Goal: Task Accomplishment & Management: Manage account settings

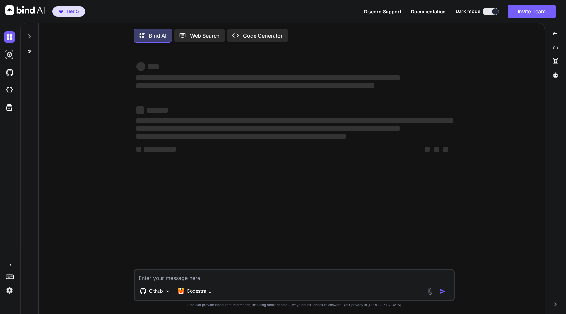
type textarea "x"
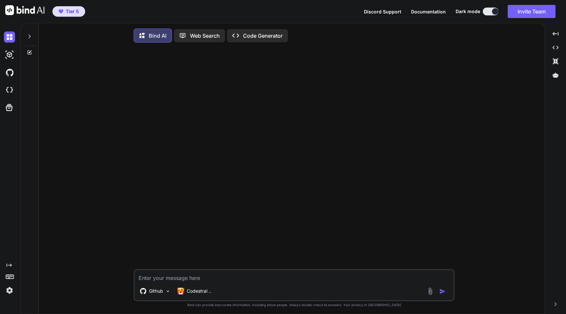
click at [9, 295] on img at bounding box center [9, 289] width 11 height 11
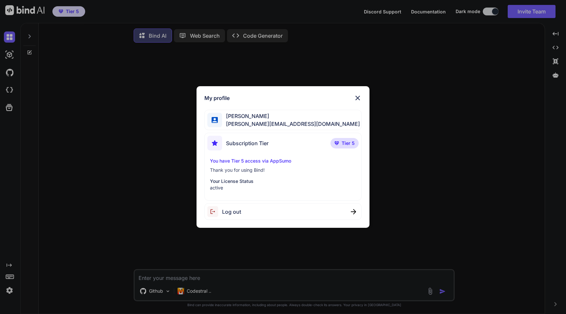
click at [239, 213] on span "Log out" at bounding box center [231, 212] width 19 height 8
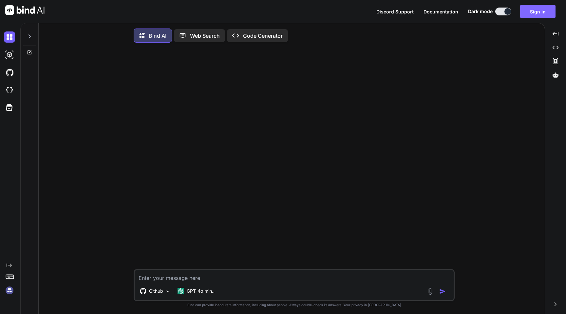
click at [533, 12] on button "Sign in" at bounding box center [537, 11] width 35 height 13
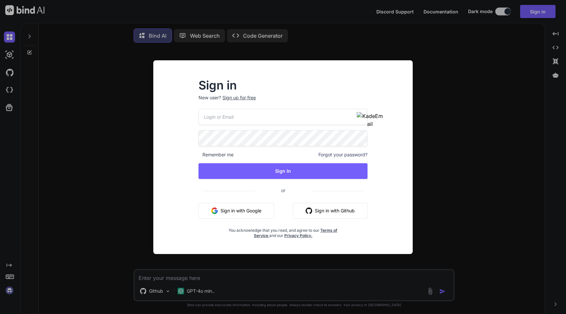
click at [238, 117] on input "email" at bounding box center [282, 117] width 169 height 16
click at [146, 141] on div "Sign in New user? Sign up for free Remember me Forgot your password? Sign In or…" at bounding box center [282, 156] width 283 height 193
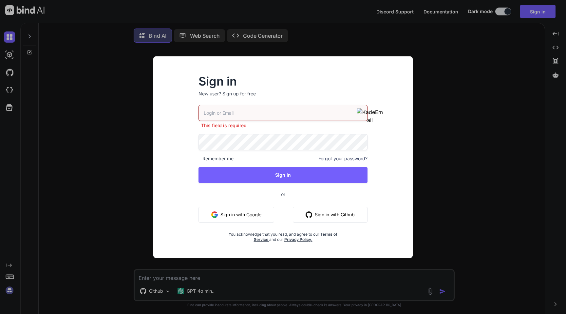
click at [97, 152] on div "Sign in New user? Sign up for free This field is required Remember me Forgot yo…" at bounding box center [283, 157] width 566 height 314
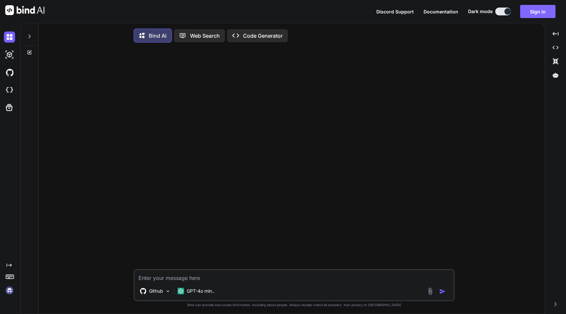
click at [532, 7] on button "Sign in" at bounding box center [537, 11] width 35 height 13
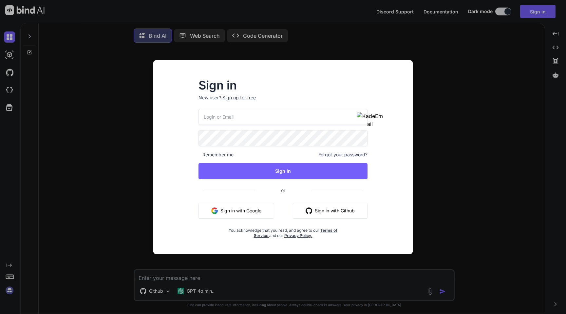
click at [262, 115] on input "email" at bounding box center [282, 117] width 169 height 16
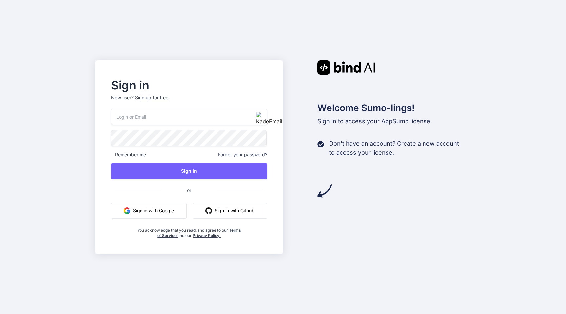
click at [161, 99] on div "Sign up for free" at bounding box center [151, 97] width 33 height 7
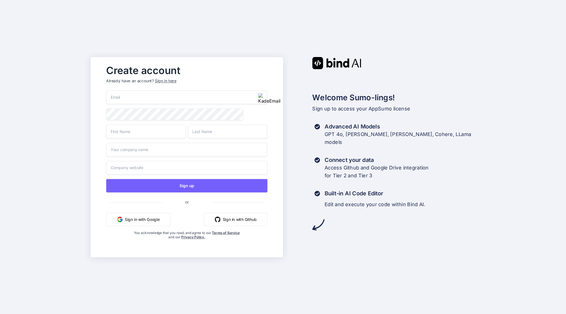
click at [263, 100] on input "email" at bounding box center [186, 97] width 161 height 14
click at [263, 97] on div at bounding box center [186, 97] width 161 height 14
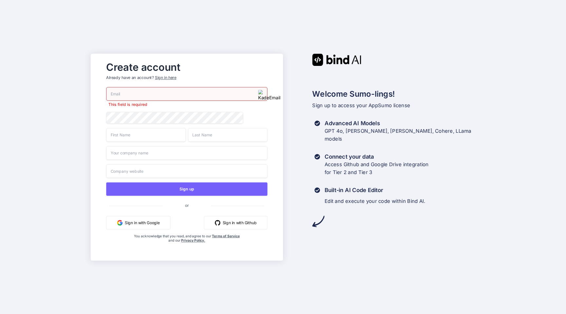
click at [251, 92] on input "email" at bounding box center [186, 94] width 161 height 14
click at [261, 93] on img "button" at bounding box center [269, 95] width 22 height 11
type input "getbind.62405@jervona.com"
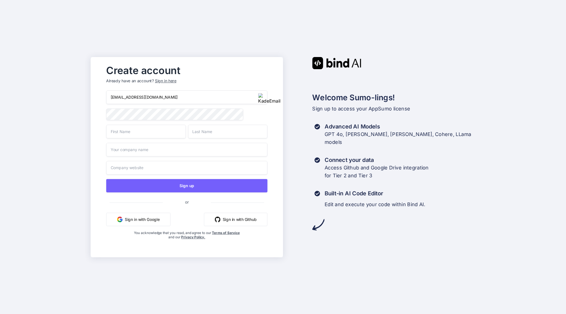
click at [123, 131] on input "text" at bounding box center [146, 131] width 80 height 14
type input "^"
type input "Bind"
type input "Yes"
click at [125, 151] on input "text" at bounding box center [186, 149] width 161 height 14
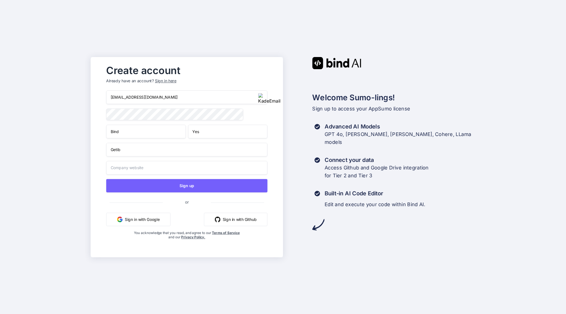
type input "Getib"
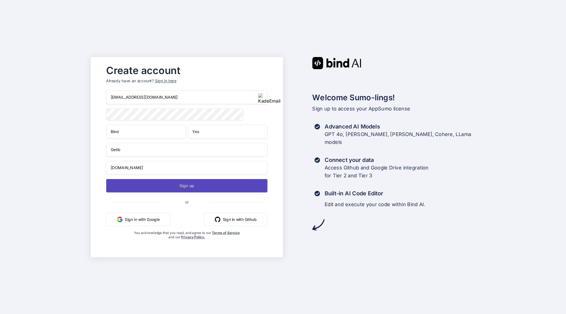
type input "googl.com"
click at [171, 187] on button "Sign up" at bounding box center [186, 185] width 161 height 13
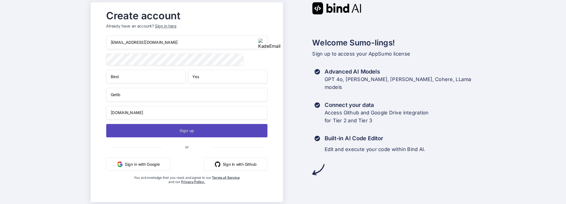
click at [143, 136] on button "Sign up" at bounding box center [186, 130] width 161 height 13
click at [161, 132] on button "Sign up" at bounding box center [186, 130] width 161 height 13
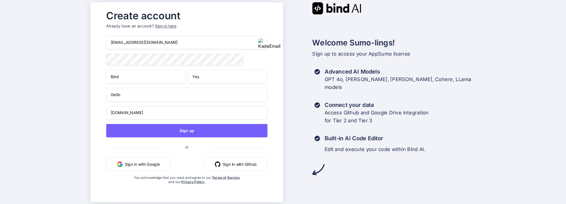
click at [163, 24] on div "Sign in here" at bounding box center [165, 26] width 21 height 6
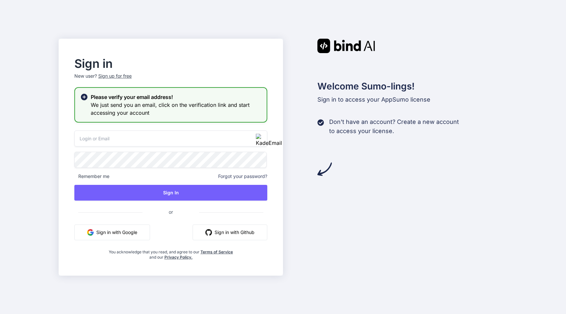
type input "[PERSON_NAME][EMAIL_ADDRESS][DOMAIN_NAME]"
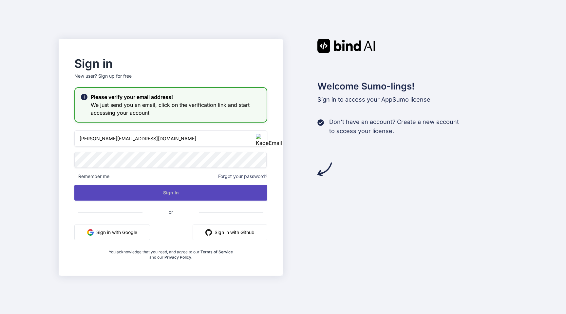
click at [169, 193] on button "Sign In" at bounding box center [170, 193] width 193 height 16
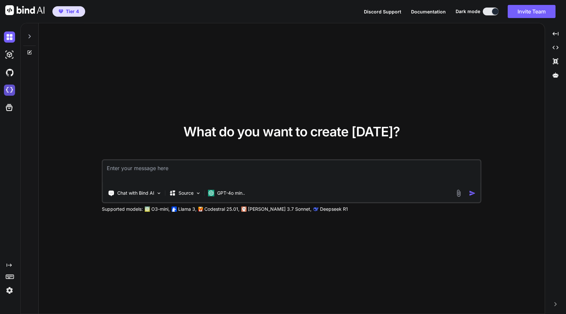
click at [7, 88] on img at bounding box center [9, 89] width 11 height 11
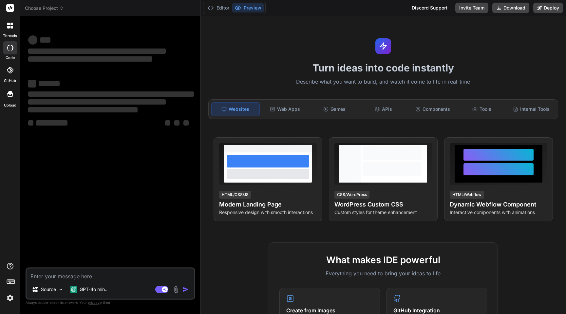
click at [9, 71] on icon at bounding box center [10, 70] width 7 height 7
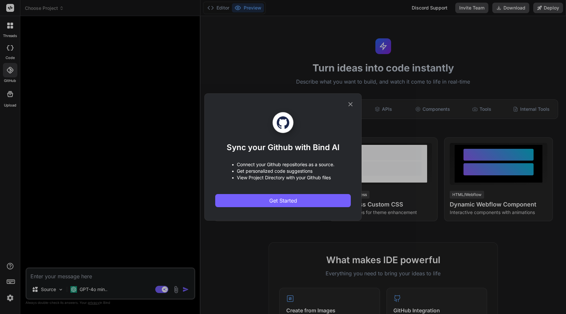
click at [349, 102] on icon at bounding box center [350, 103] width 7 height 7
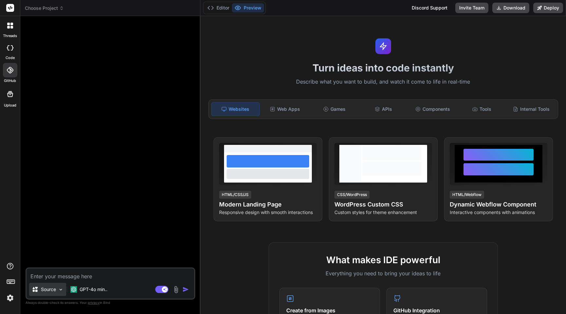
click at [52, 285] on div "Source" at bounding box center [47, 288] width 37 height 13
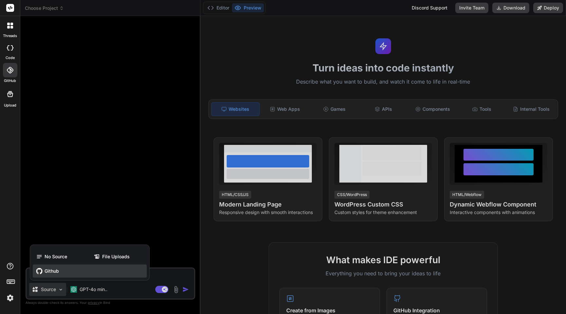
click at [48, 268] on span "Github" at bounding box center [52, 270] width 14 height 7
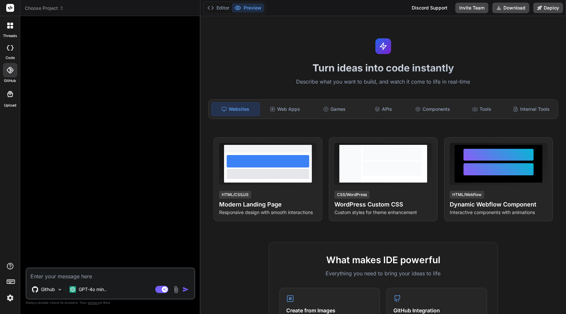
click at [75, 276] on textarea at bounding box center [111, 274] width 168 height 12
type textarea "x"
type textarea "c"
type textarea "x"
type textarea "ch"
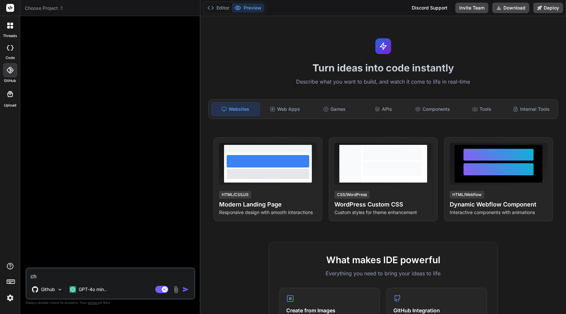
type textarea "x"
type textarea "che"
type textarea "x"
type textarea "chex"
type textarea "x"
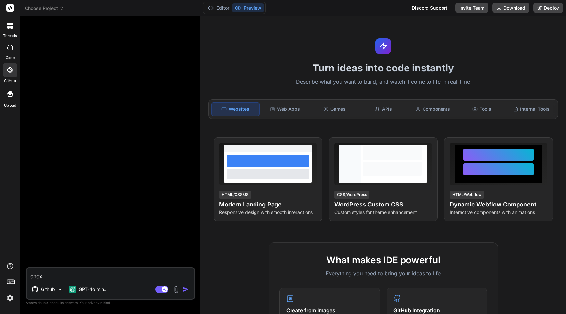
type textarea "chexk"
type textarea "x"
type textarea "chexk"
type textarea "x"
type textarea "chexk"
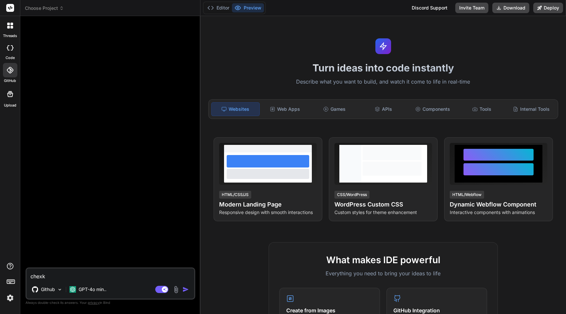
type textarea "x"
type textarea "chex"
type textarea "x"
type textarea "che"
type textarea "x"
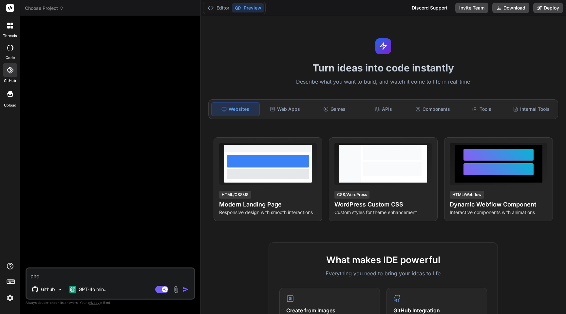
type textarea "chec"
type textarea "x"
type textarea "check"
type textarea "x"
type textarea "check"
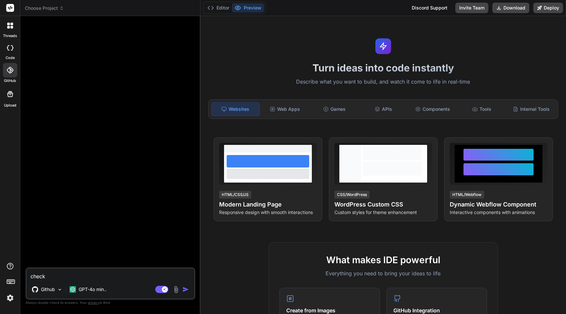
type textarea "x"
type textarea "check m"
type textarea "x"
type textarea "check my"
type textarea "x"
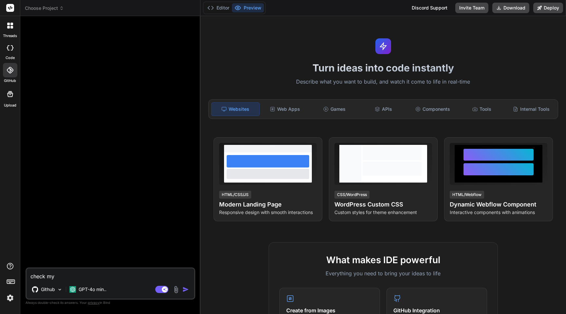
type textarea "check my"
type textarea "x"
type textarea "check my g"
type textarea "x"
type textarea "check my gi"
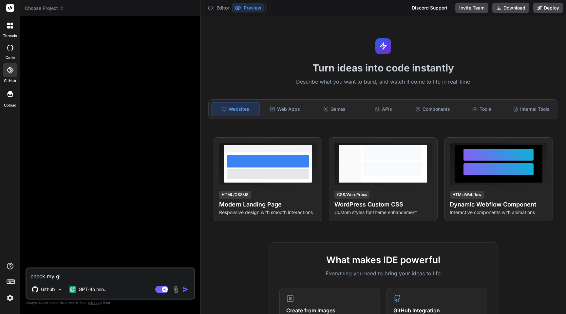
type textarea "x"
type textarea "check my git"
type textarea "x"
type textarea "check my gi"
type textarea "x"
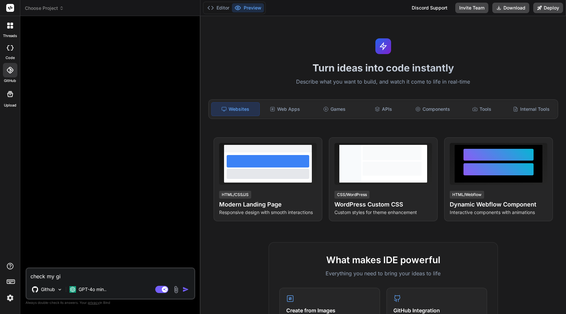
type textarea "check my g"
type textarea "x"
type textarea "check my"
type textarea "x"
type textarea "check my g"
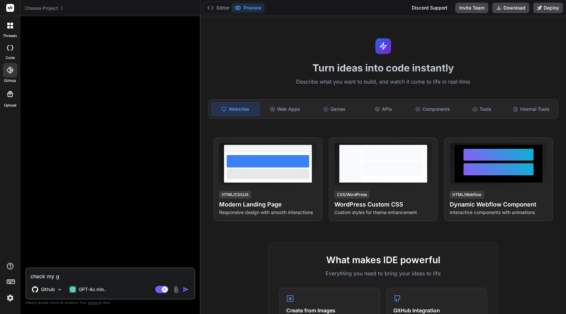
type textarea "x"
type textarea "check my gu"
type textarea "x"
type textarea "check my gut"
type textarea "x"
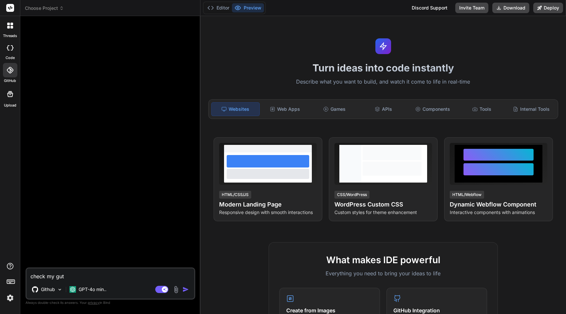
type textarea "check my gut"
type textarea "x"
type textarea "check my gut"
type textarea "x"
type textarea "check my gu"
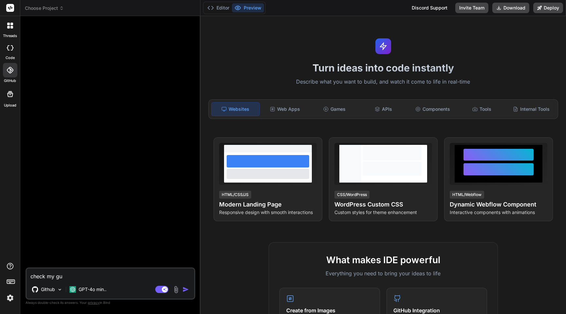
type textarea "x"
type textarea "check my g"
type textarea "x"
type textarea "check my gi"
type textarea "x"
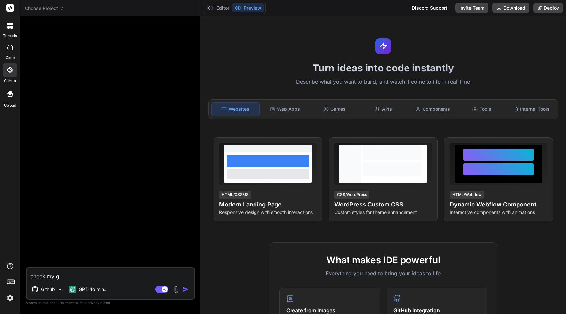
type textarea "check my git"
type textarea "x"
type textarea "check my git"
type textarea "x"
type textarea "check my git r"
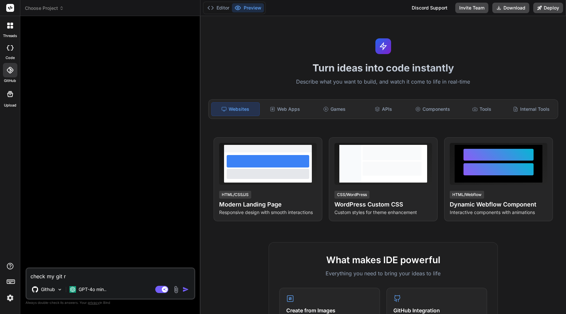
type textarea "x"
type textarea "check my git re"
type textarea "x"
type textarea "check my git rep"
type textarea "x"
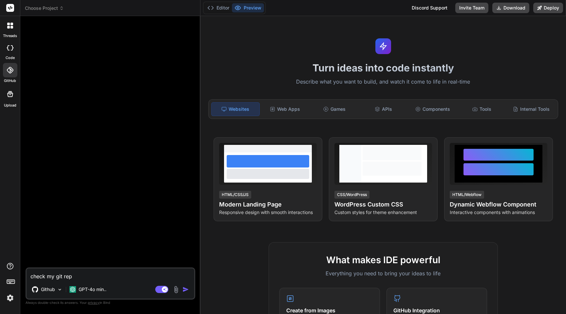
type textarea "check my git re"
type textarea "x"
type textarea "check my git rep"
type textarea "x"
type textarea "check my git repo"
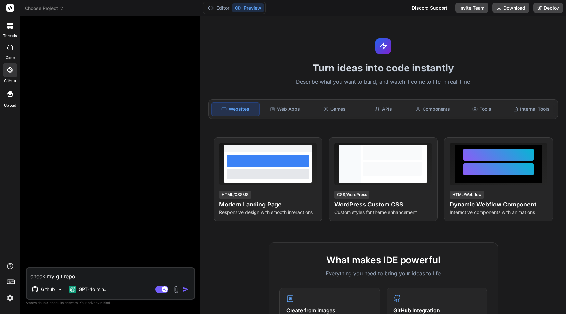
type textarea "x"
type textarea "check my git repo"
type textarea "x"
type textarea "check my git repo a"
type textarea "x"
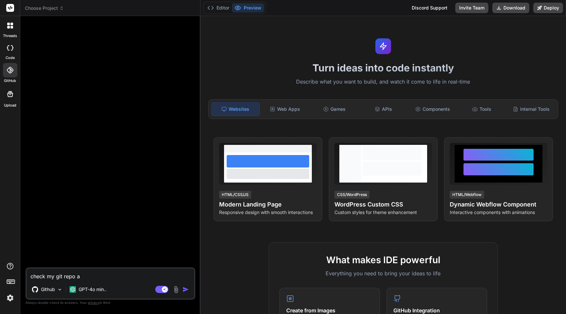
type textarea "check my git repo an"
type textarea "x"
type textarea "check my git repo and"
type textarea "x"
type textarea "check my git repo and"
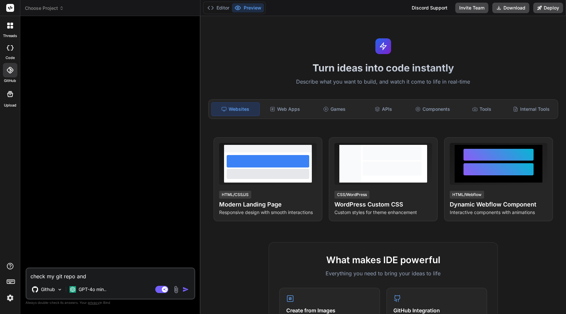
type textarea "x"
type textarea "check my git repo and w"
type textarea "x"
type textarea "check my git repo and"
type textarea "x"
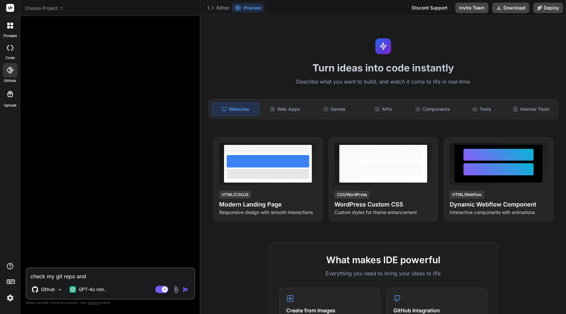
type textarea "check my git repo and s"
type textarea "x"
type textarea "check my git repo and se"
type textarea "x"
type textarea "check my git repo and see"
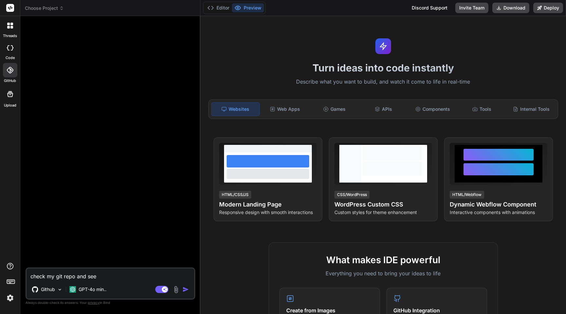
type textarea "x"
type textarea "check my git repo and see"
type textarea "x"
type textarea "check my git repo and see w"
type textarea "x"
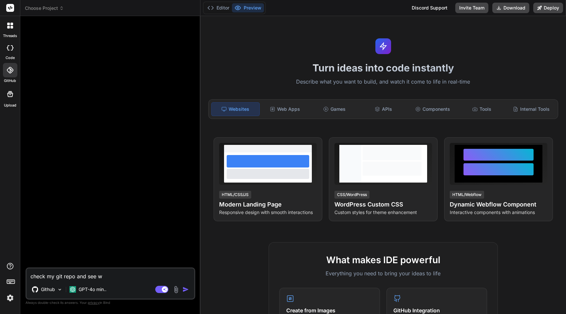
type textarea "check my git repo and see wh"
type textarea "x"
type textarea "check my git repo and see wha"
type textarea "x"
type textarea "check my git repo and see what"
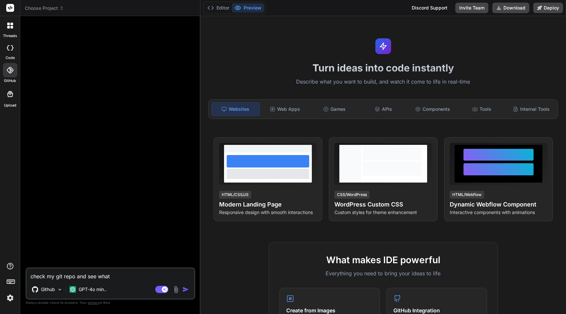
type textarea "x"
type textarea "check my git repo and see whats"
type textarea "x"
type textarea "check my git repo and see whats"
type textarea "x"
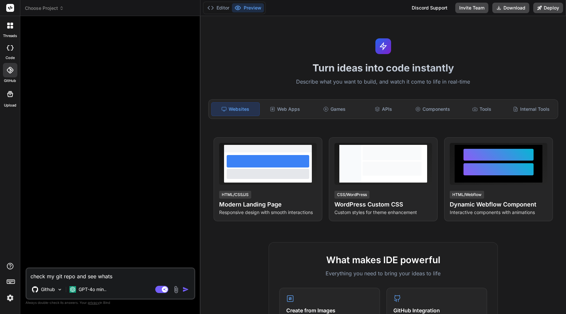
type textarea "check my git repo and see whats i"
type textarea "x"
type textarea "check my git repo and see whats is"
type textarea "x"
type textarea "check my git repo and see whats is"
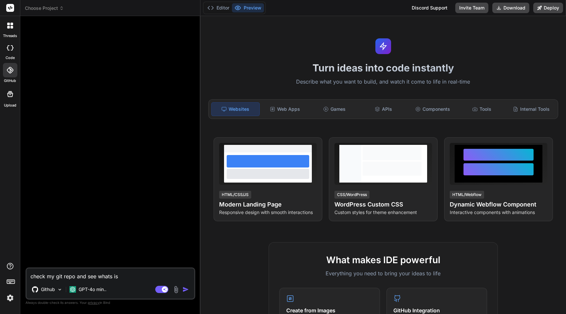
type textarea "x"
type textarea "check my git repo and see whats is t"
type textarea "x"
type textarea "check my git repo and see whats is th"
type textarea "x"
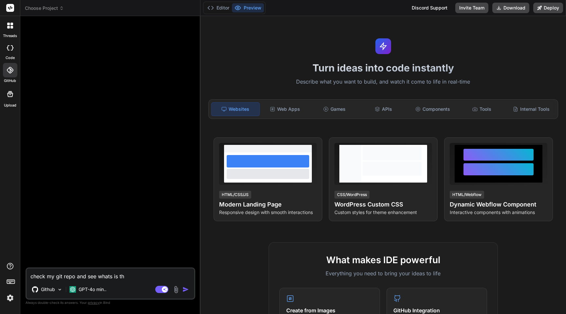
type textarea "check my git repo and see whats is the"
type textarea "x"
type textarea "check my git repo and see whats is ther"
type textarea "x"
type textarea "check my git repo and see whats is the"
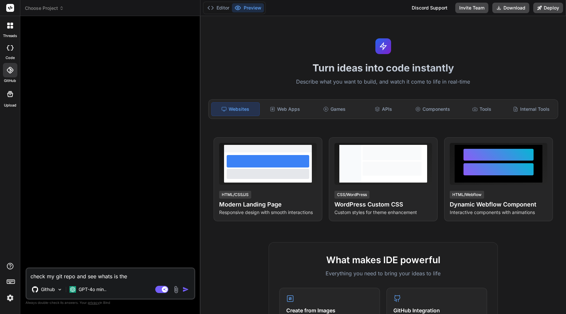
type textarea "x"
type textarea "check my git repo and see whats is ther"
type textarea "x"
type textarea "check my git repo and see whats is there"
type textarea "x"
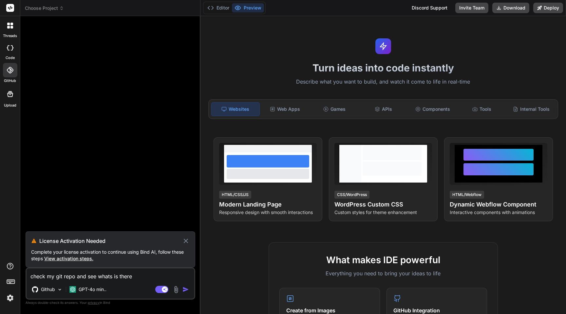
type textarea "check my git repo and see whats is there"
click at [14, 297] on img at bounding box center [10, 297] width 11 height 11
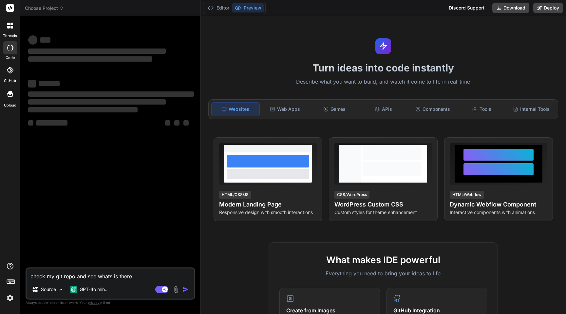
click at [14, 293] on img at bounding box center [10, 297] width 11 height 11
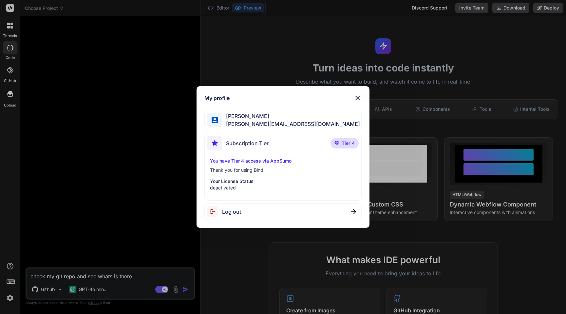
type textarea "x"
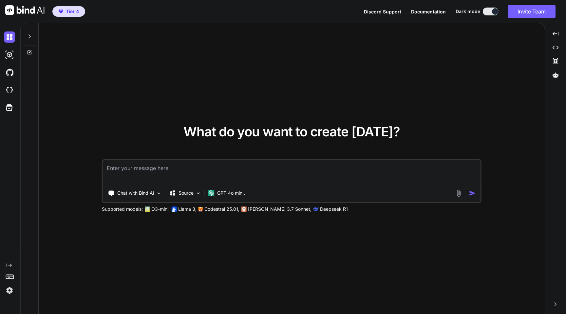
type textarea "x"
click at [6, 307] on div "Created with Pixso." at bounding box center [10, 168] width 20 height 291
click at [10, 289] on img at bounding box center [9, 289] width 11 height 11
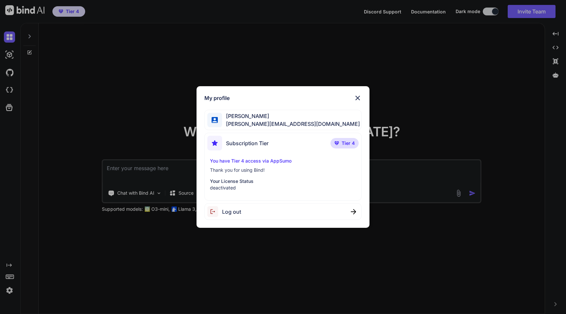
click at [358, 95] on img at bounding box center [357, 98] width 8 height 8
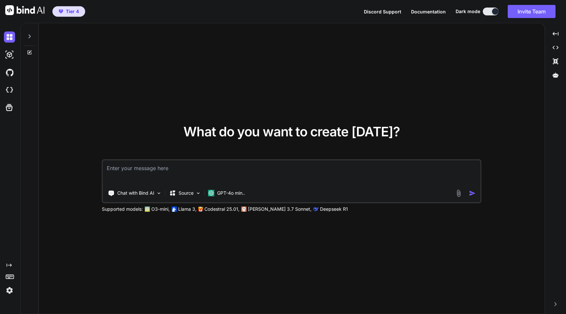
click at [382, 9] on span "Discord Support" at bounding box center [382, 12] width 37 height 6
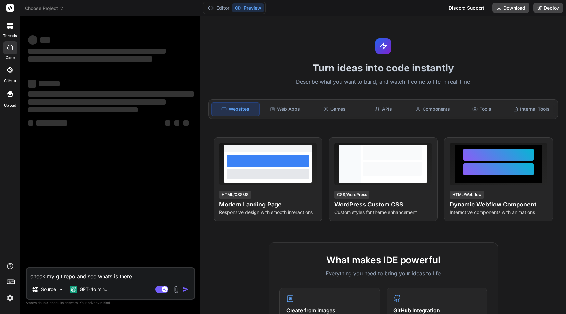
click at [9, 299] on img at bounding box center [10, 297] width 11 height 11
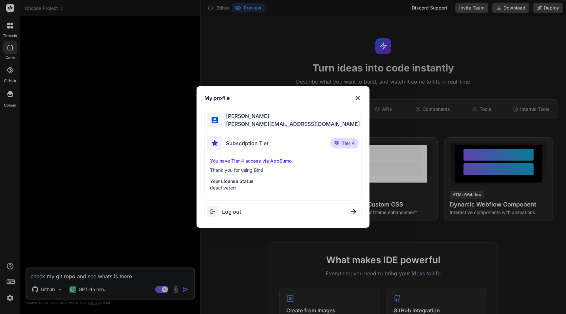
type textarea "x"
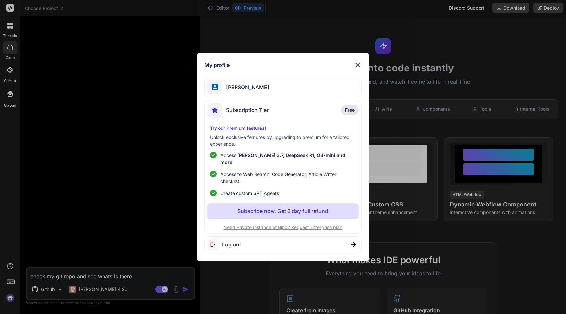
click at [226, 242] on span "Log out" at bounding box center [231, 244] width 19 height 8
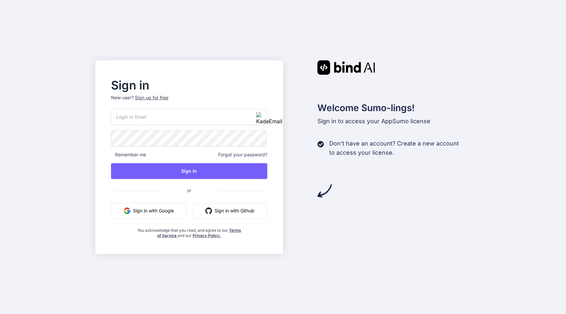
type input "[PERSON_NAME][EMAIL_ADDRESS][DOMAIN_NAME]"
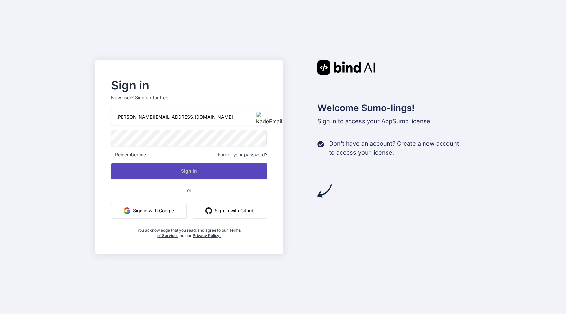
click at [182, 173] on button "Sign In" at bounding box center [189, 171] width 156 height 16
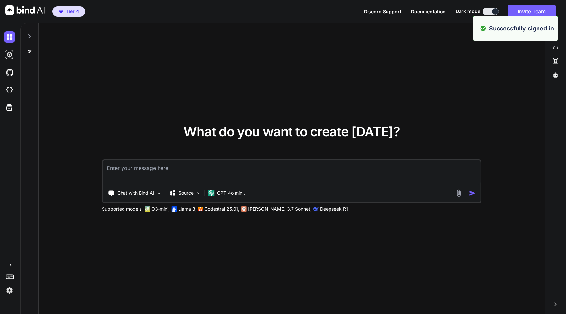
click at [11, 301] on div "Created with Pixso." at bounding box center [10, 168] width 20 height 291
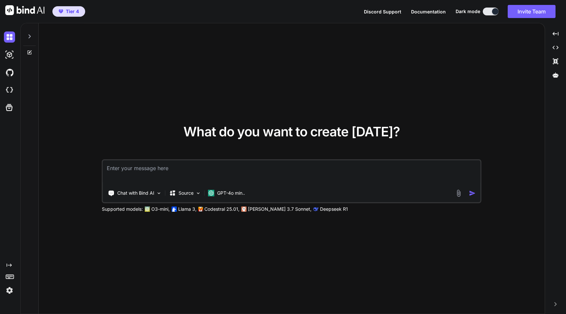
click at [9, 292] on img at bounding box center [9, 289] width 11 height 11
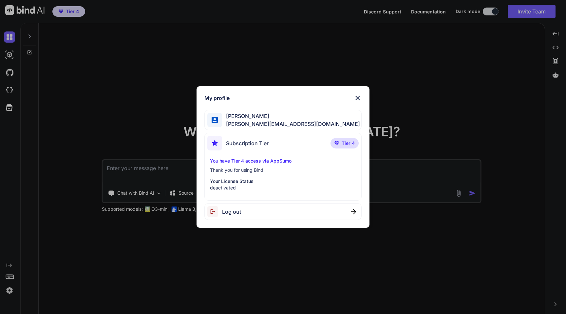
click at [360, 94] on img at bounding box center [357, 98] width 8 height 8
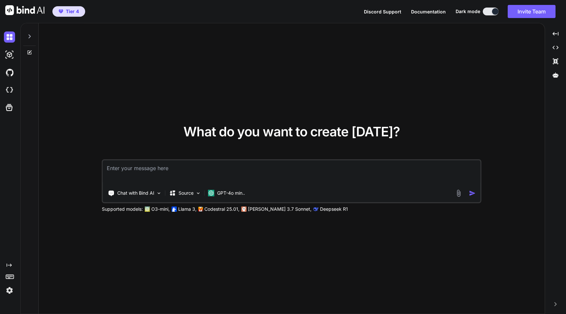
click at [11, 301] on div "Created with Pixso." at bounding box center [10, 168] width 20 height 291
click at [10, 291] on img at bounding box center [9, 289] width 11 height 11
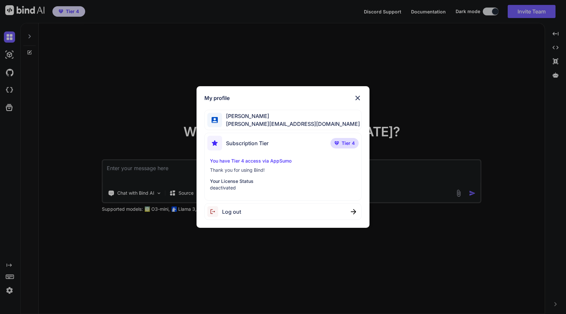
click at [358, 97] on img at bounding box center [357, 98] width 8 height 8
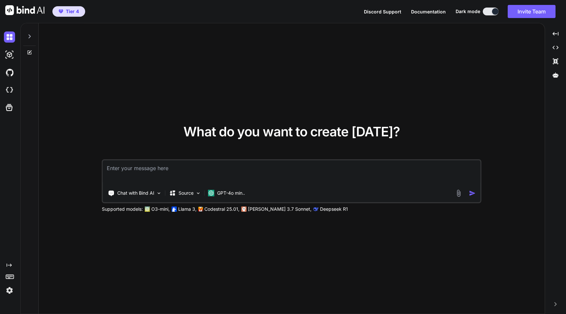
click at [8, 307] on div "Created with Pixso." at bounding box center [10, 168] width 20 height 291
click at [10, 289] on img at bounding box center [9, 289] width 11 height 11
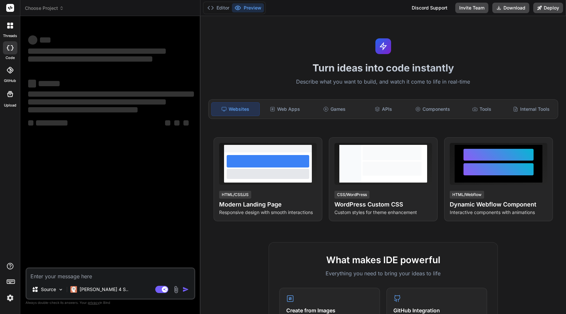
type textarea "x"
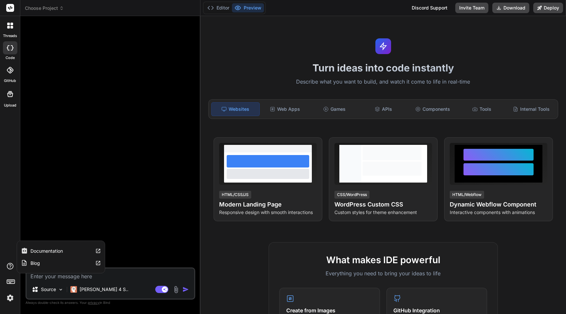
click at [9, 263] on icon at bounding box center [10, 265] width 7 height 7
click at [7, 293] on img at bounding box center [10, 297] width 11 height 11
click at [5, 298] on img at bounding box center [10, 297] width 11 height 11
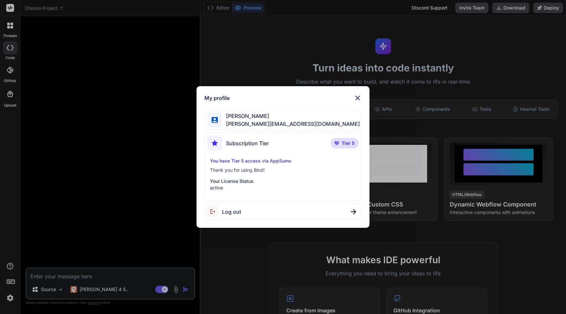
type textarea "x"
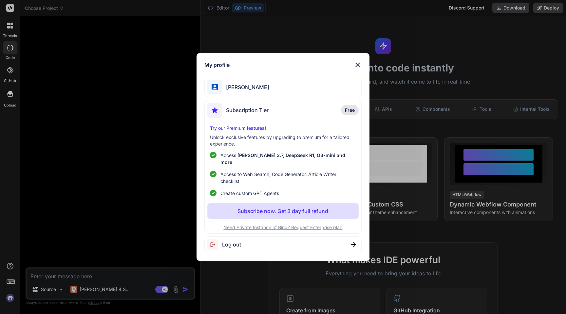
scroll to position [6, 0]
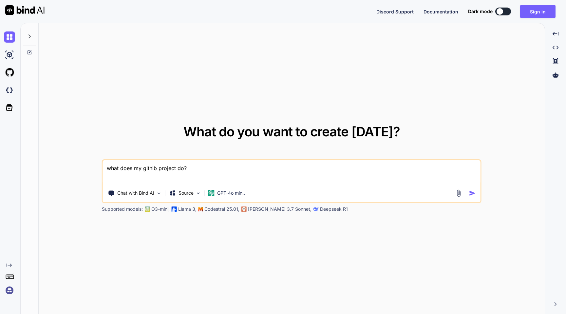
click at [12, 302] on div "Created with Pixso." at bounding box center [10, 168] width 20 height 291
click at [7, 303] on div "Created with Pixso." at bounding box center [10, 168] width 20 height 291
click at [6, 301] on div "Created with Pixso." at bounding box center [10, 168] width 20 height 291
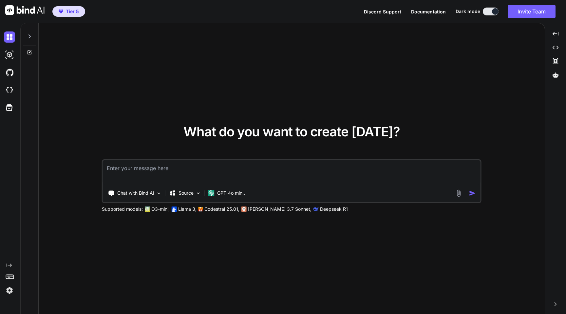
click at [8, 302] on div "Created with Pixso." at bounding box center [10, 168] width 20 height 291
click at [9, 290] on img at bounding box center [9, 289] width 11 height 11
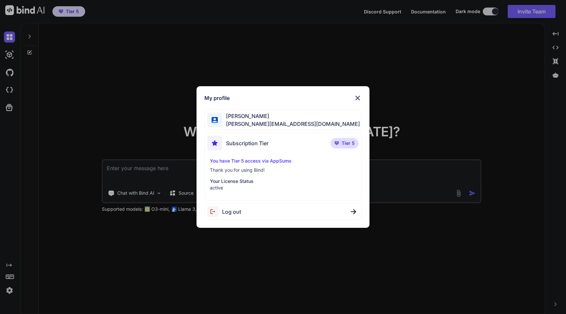
click at [233, 214] on span "Log out" at bounding box center [231, 212] width 19 height 8
type textarea "x"
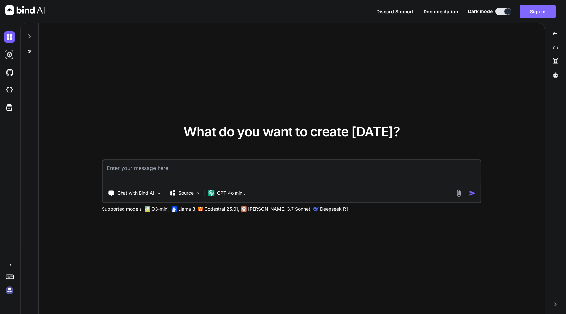
click at [529, 12] on button "Sign in" at bounding box center [537, 11] width 35 height 13
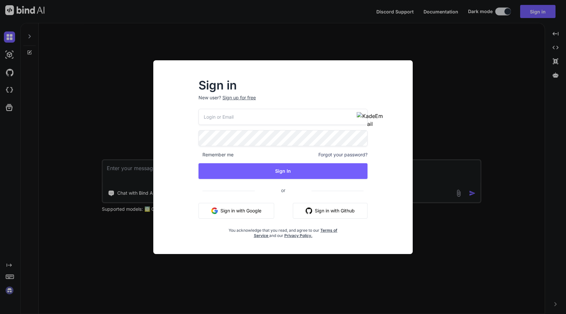
click at [390, 37] on div "Sign in New user? Sign up for free Remember me Forgot your password? Sign In or…" at bounding box center [283, 157] width 566 height 314
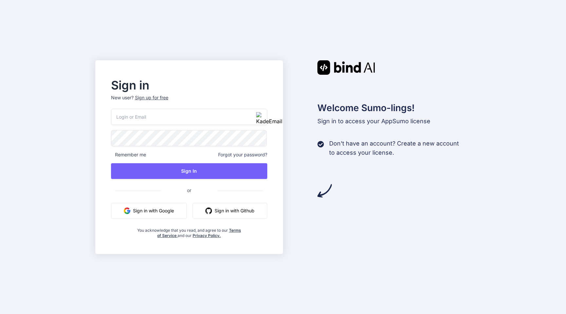
click at [154, 99] on div "Sign up for free" at bounding box center [151, 97] width 33 height 7
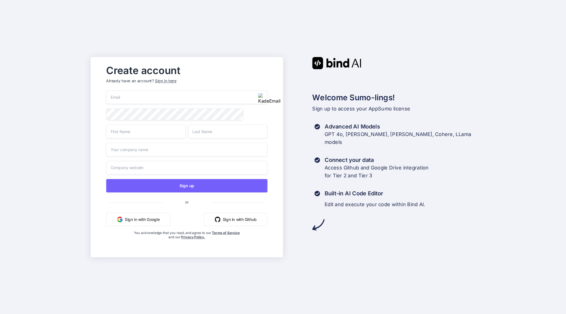
click at [262, 95] on img "button" at bounding box center [269, 98] width 22 height 11
type input "[EMAIL_ADDRESS][DOMAIN_NAME]"
click at [140, 132] on input "text" at bounding box center [146, 131] width 80 height 14
type input "ABcd"
type input "def"
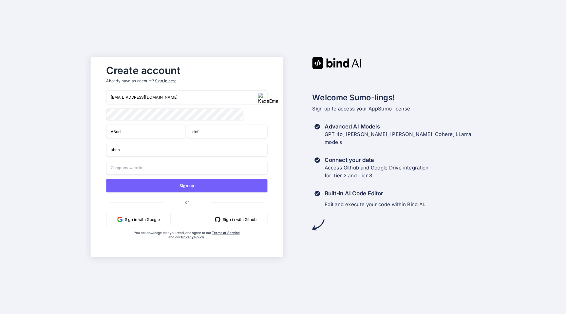
type input "abcc"
click at [119, 172] on input "text" at bounding box center [186, 167] width 161 height 14
type input "ggo.com"
click at [165, 194] on div "getbind.p2604@jervona.com ABcd def abcc ggo.com Sign up or Sign in with Google …" at bounding box center [186, 171] width 161 height 162
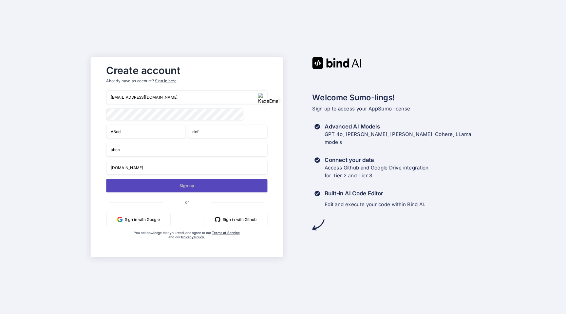
click at [152, 188] on button "Sign up" at bounding box center [186, 185] width 161 height 13
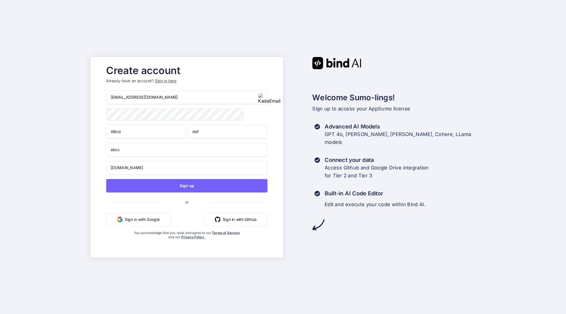
click at [169, 81] on div "Sign in here" at bounding box center [165, 81] width 21 height 6
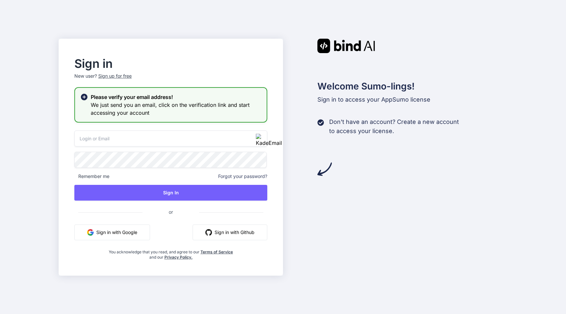
type input "[PERSON_NAME][EMAIL_ADDRESS][DOMAIN_NAME]"
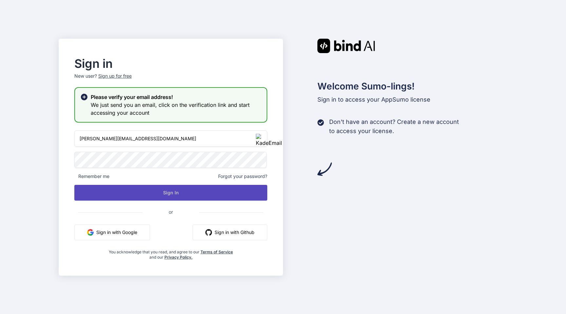
click at [171, 189] on button "Sign In" at bounding box center [170, 193] width 193 height 16
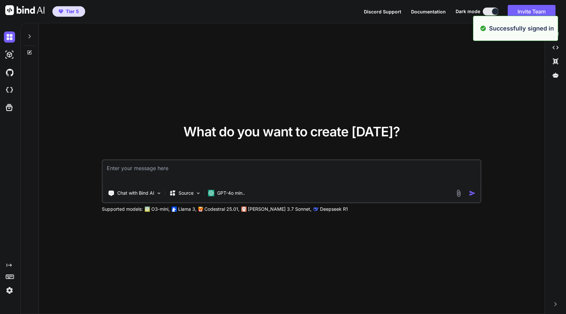
click at [12, 298] on div "Created with Pixso." at bounding box center [10, 168] width 20 height 291
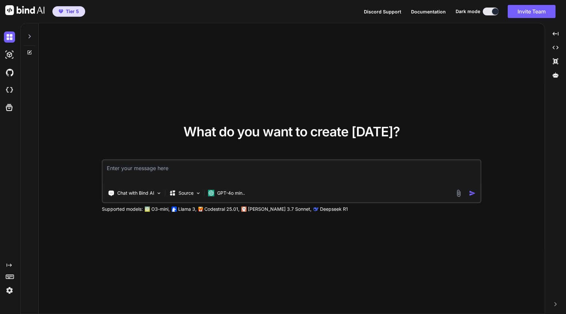
click at [8, 293] on img at bounding box center [9, 289] width 11 height 11
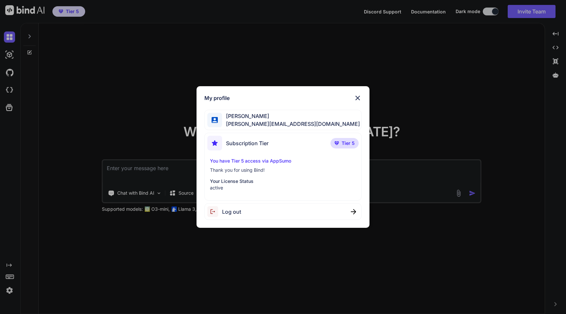
click at [87, 264] on div "My profile [PERSON_NAME] [PERSON_NAME][EMAIL_ADDRESS][DOMAIN_NAME] Subscription…" at bounding box center [283, 157] width 566 height 314
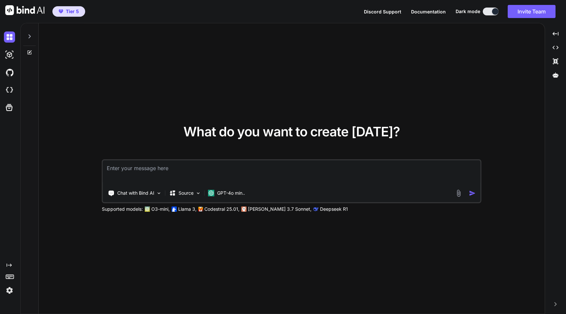
click at [9, 289] on img at bounding box center [9, 289] width 11 height 11
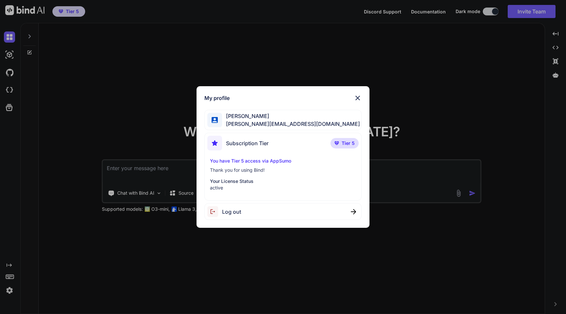
click at [230, 216] on div "Log out" at bounding box center [224, 211] width 34 height 11
